Goal: Task Accomplishment & Management: Manage account settings

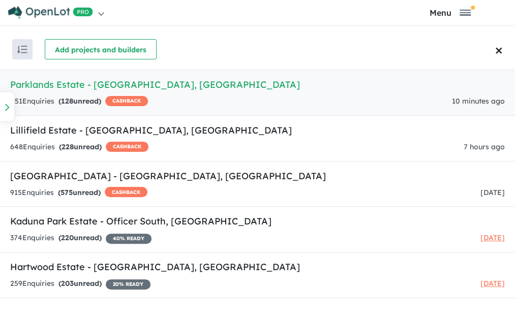
click at [63, 87] on h5 "Parklands Estate - Wonthaggi , VIC" at bounding box center [257, 85] width 494 height 14
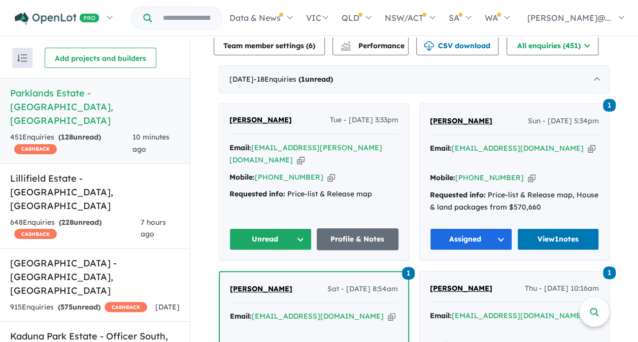
scroll to position [559, 0]
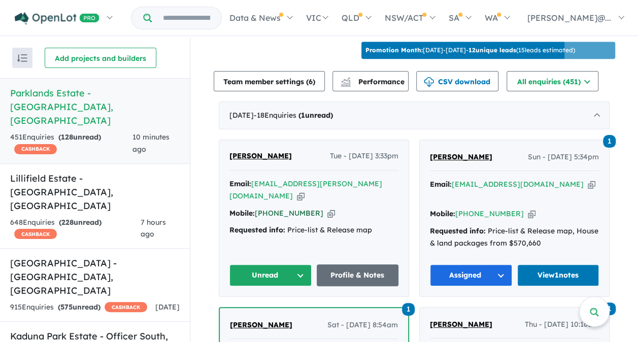
drag, startPoint x: 310, startPoint y: 184, endPoint x: 270, endPoint y: 187, distance: 39.8
click at [270, 208] on div "Mobile: [PHONE_NUMBER] Copied!" at bounding box center [314, 214] width 169 height 12
copy link "438 802 697"
click at [354, 265] on link "Profile & Notes" at bounding box center [358, 276] width 82 height 22
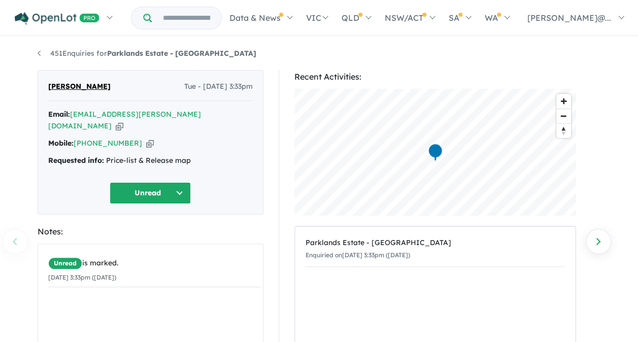
click at [159, 182] on button "Unread" at bounding box center [150, 193] width 81 height 22
click at [158, 229] on button "Assigned" at bounding box center [154, 240] width 88 height 23
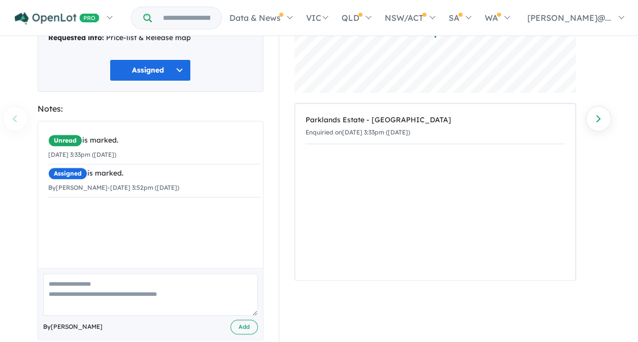
scroll to position [127, 0]
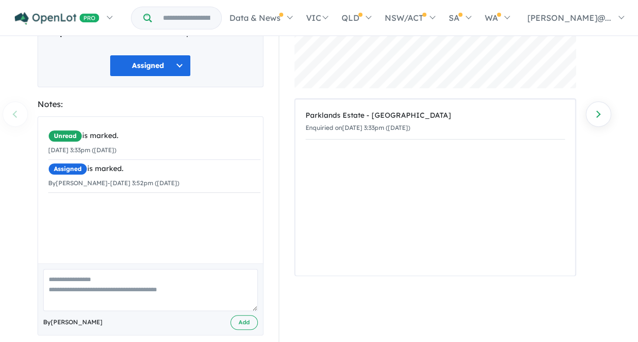
click at [123, 269] on textarea at bounding box center [150, 290] width 215 height 42
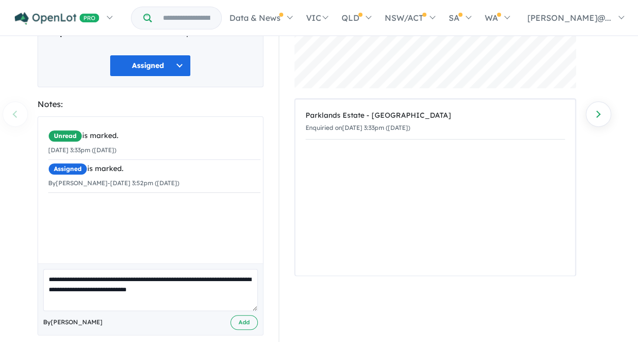
type textarea "**********"
click at [248, 315] on button "Add" at bounding box center [244, 322] width 27 height 15
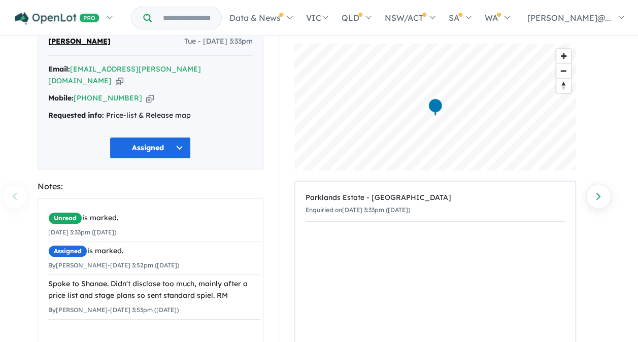
scroll to position [0, 0]
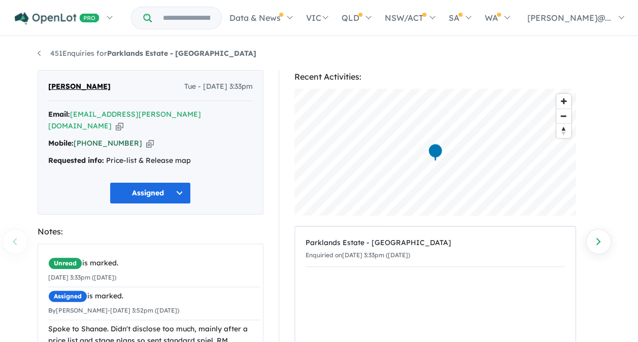
drag, startPoint x: 131, startPoint y: 130, endPoint x: 91, endPoint y: 130, distance: 40.1
click at [91, 138] on div "Mobile: [PHONE_NUMBER] Copied!" at bounding box center [150, 144] width 205 height 12
copy link "438 802 697"
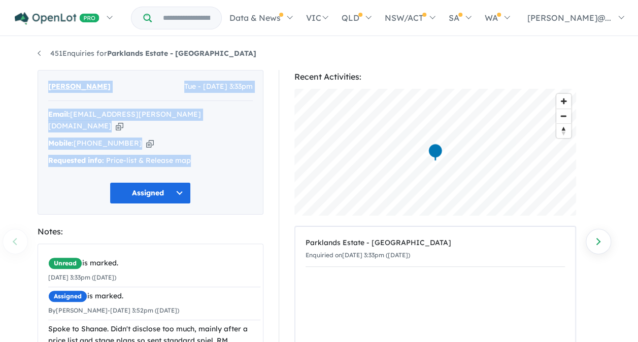
drag, startPoint x: 42, startPoint y: 81, endPoint x: 223, endPoint y: 145, distance: 192.3
click at [223, 145] on div "[PERSON_NAME] Tue - [DATE] 3:33pm Email: [EMAIL_ADDRESS][PERSON_NAME][DOMAIN_NA…" at bounding box center [151, 142] width 226 height 145
copy div "[PERSON_NAME] Tue - [DATE] 3:33pm Email: [EMAIL_ADDRESS][PERSON_NAME][DOMAIN_NA…"
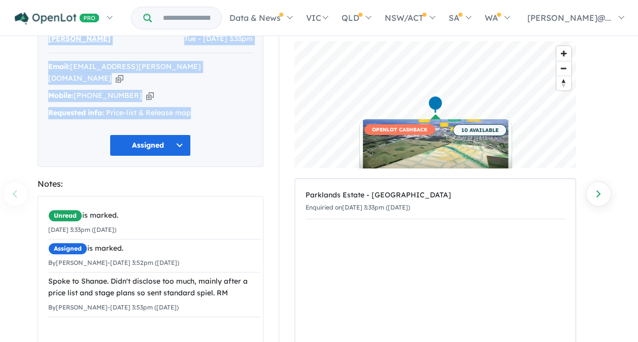
scroll to position [102, 0]
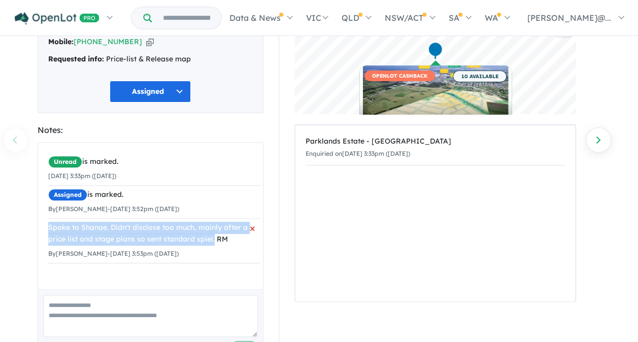
drag, startPoint x: 48, startPoint y: 213, endPoint x: 213, endPoint y: 226, distance: 165.6
click at [213, 226] on div "Spoke to Shanae. Didn't disclose too much, mainly after a price list and stage …" at bounding box center [154, 234] width 212 height 24
copy div "Spoke to Shanae. Didn't disclose too much, mainly after a price list and stage …"
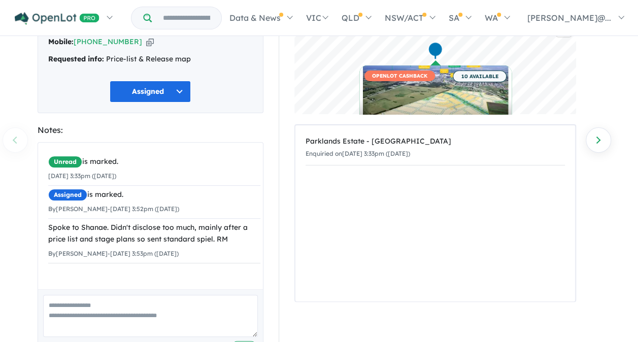
click at [235, 126] on section "Notes: Unread is marked. [DATE] 3:33pm ([DATE]) Assigned is marked. By [PERSON_…" at bounding box center [151, 242] width 226 height 238
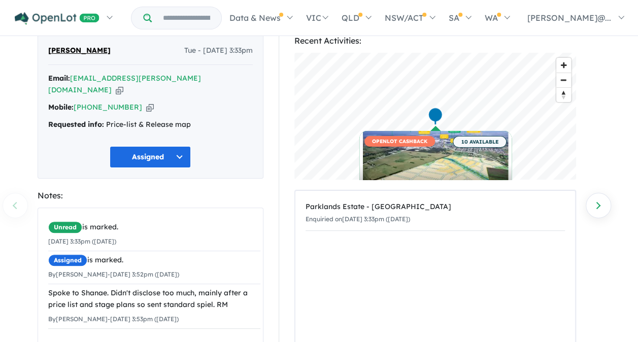
scroll to position [0, 0]
